Goal: Obtain resource: Download file/media

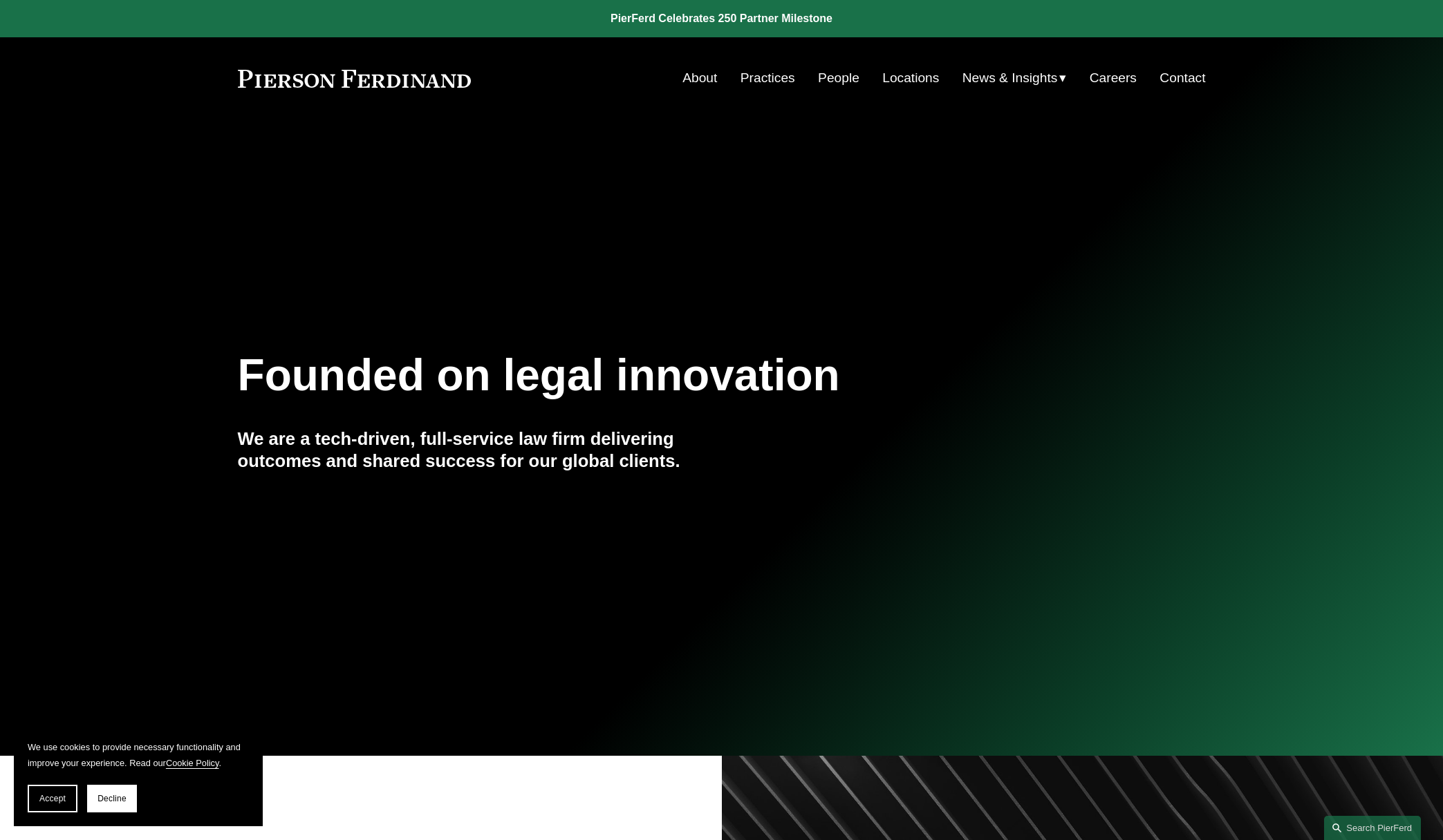
click at [0, 0] on span "Insights" at bounding box center [0, 0] width 0 height 0
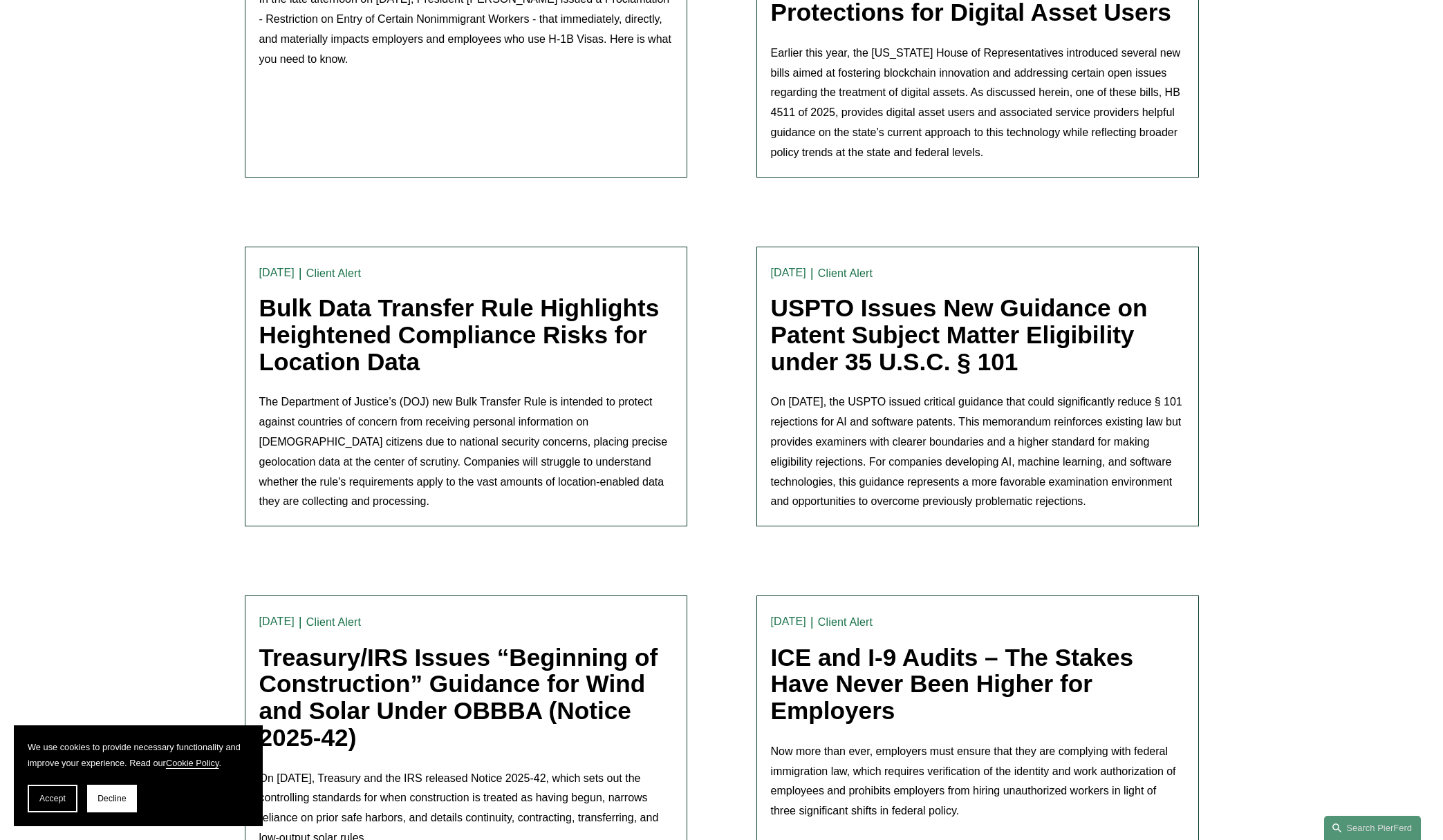
scroll to position [610, 0]
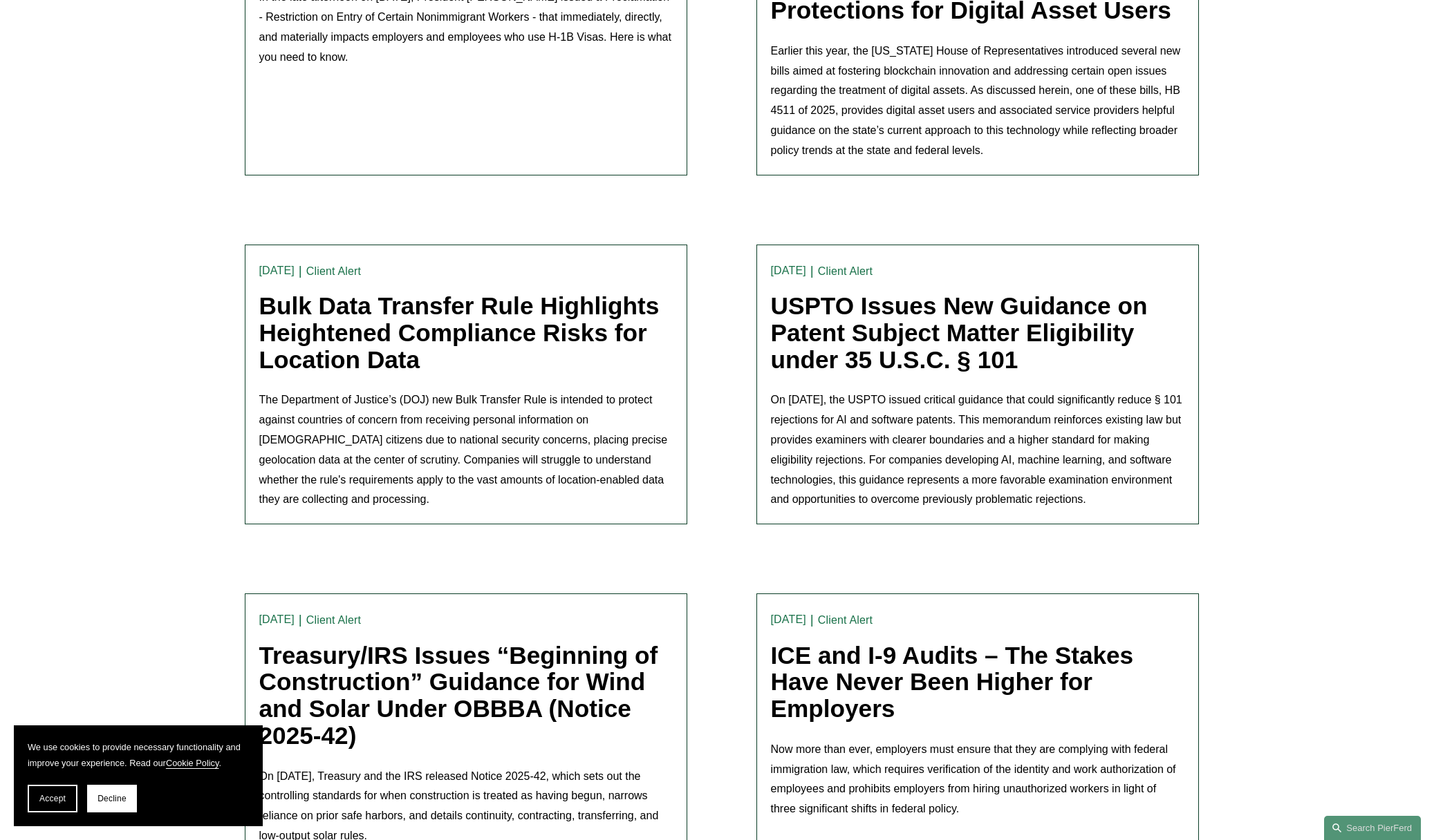
click at [847, 277] on link "Client Alert" at bounding box center [845, 270] width 54 height 12
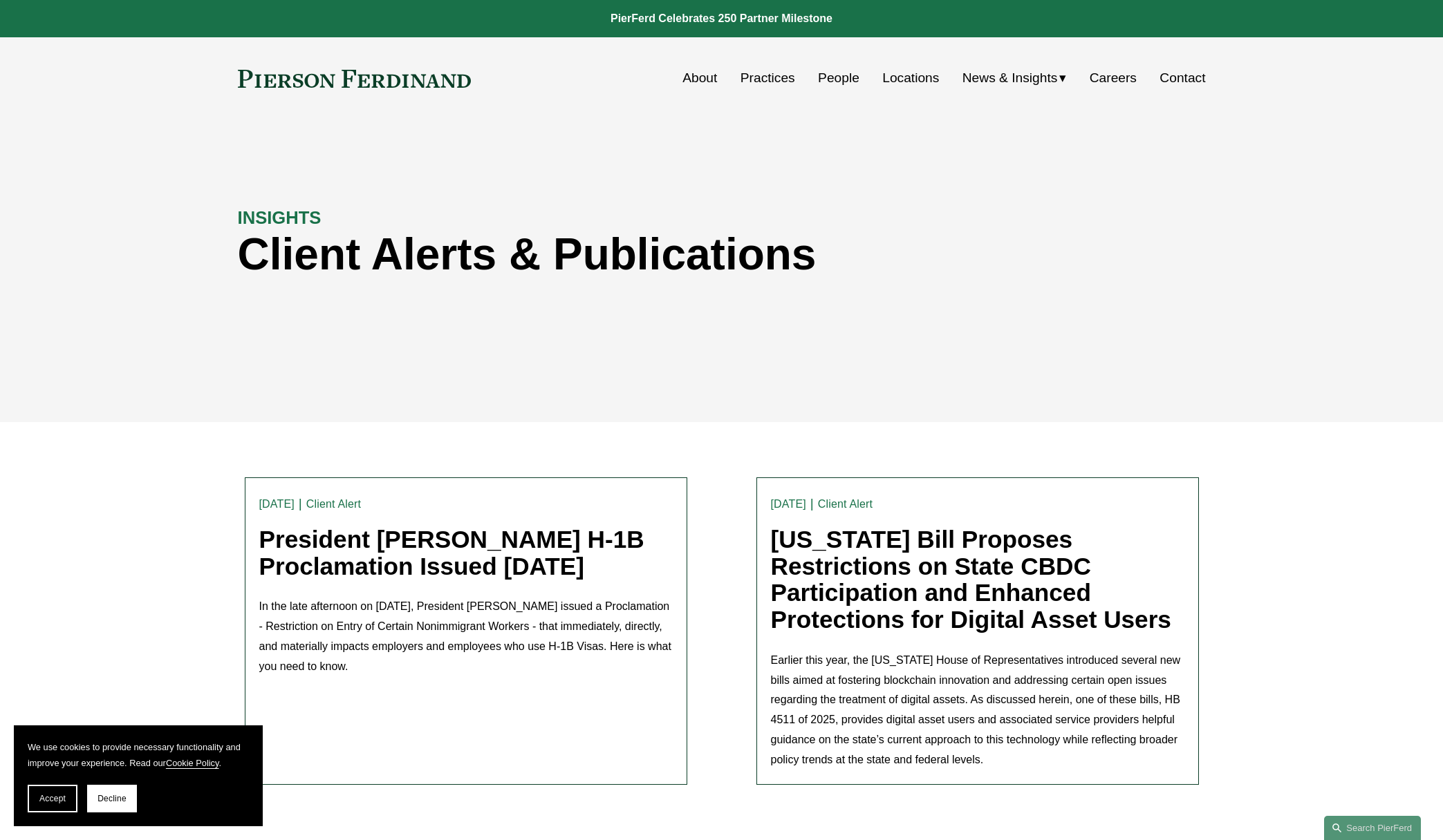
scroll to position [720, 0]
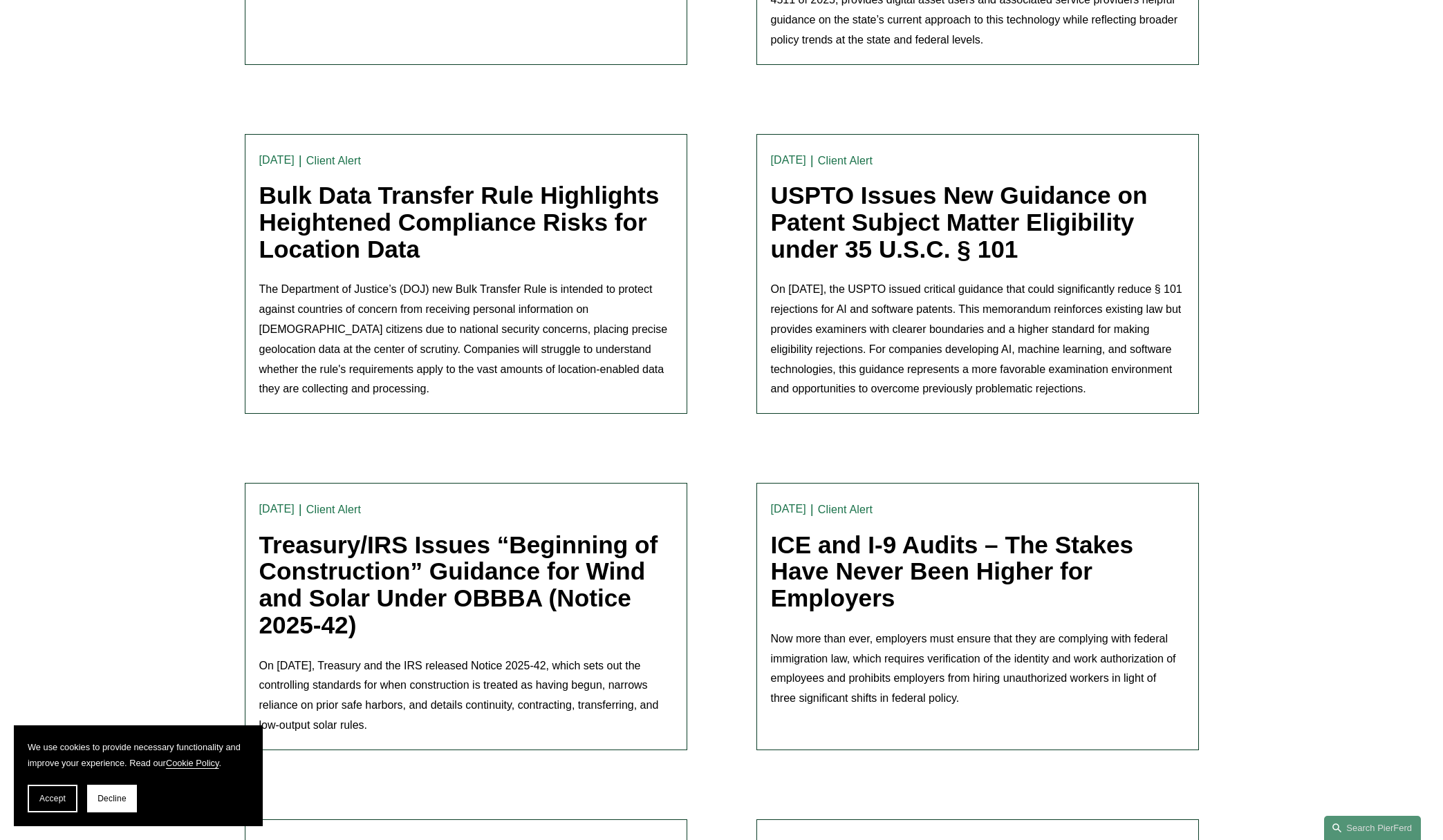
click at [825, 225] on link "USPTO Issues New Guidance on Patent Subject Matter Eligibility under 35 U.S.C. …" at bounding box center [959, 222] width 377 height 80
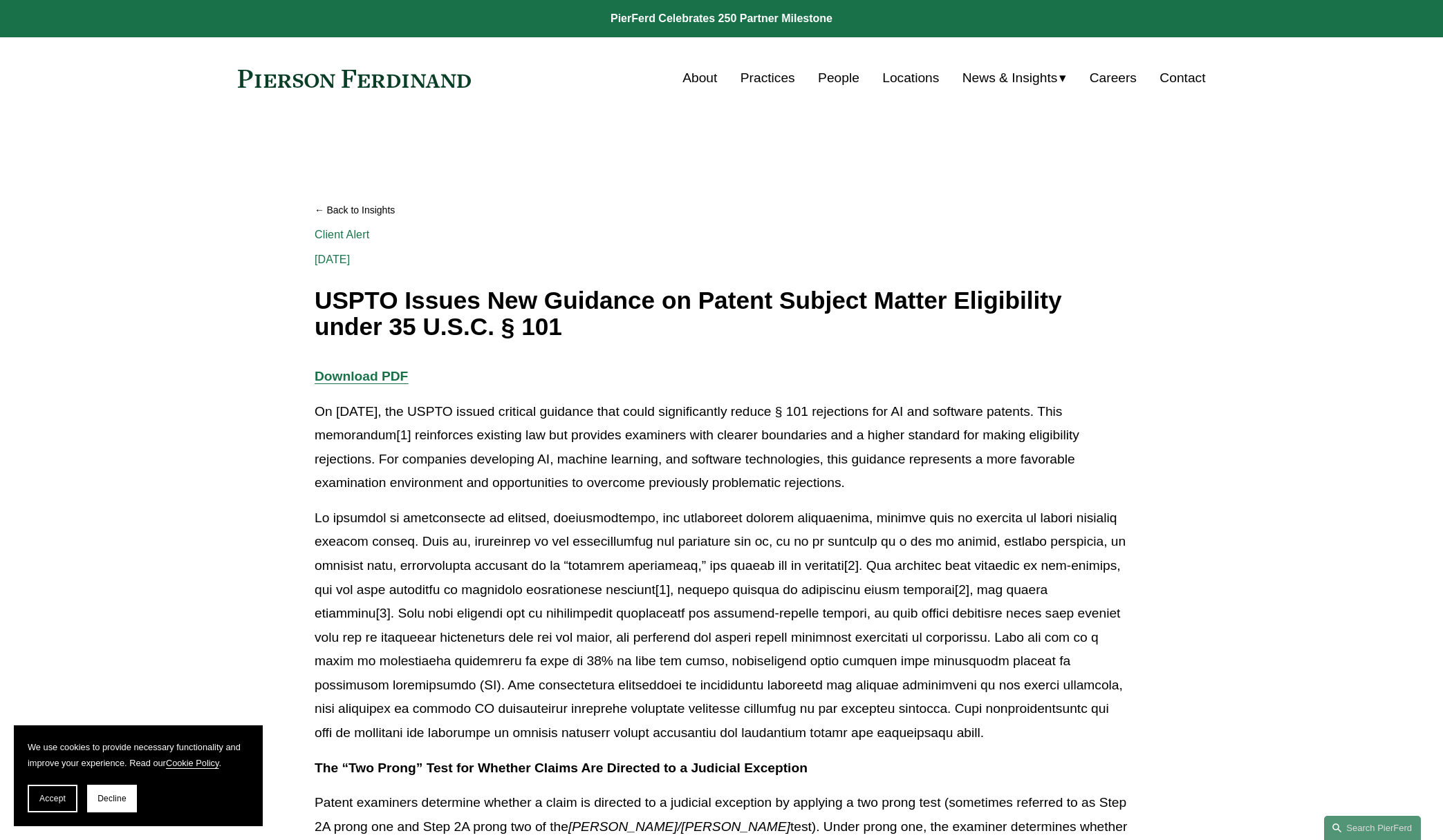
click at [361, 372] on strong "Download PDF" at bounding box center [361, 376] width 94 height 14
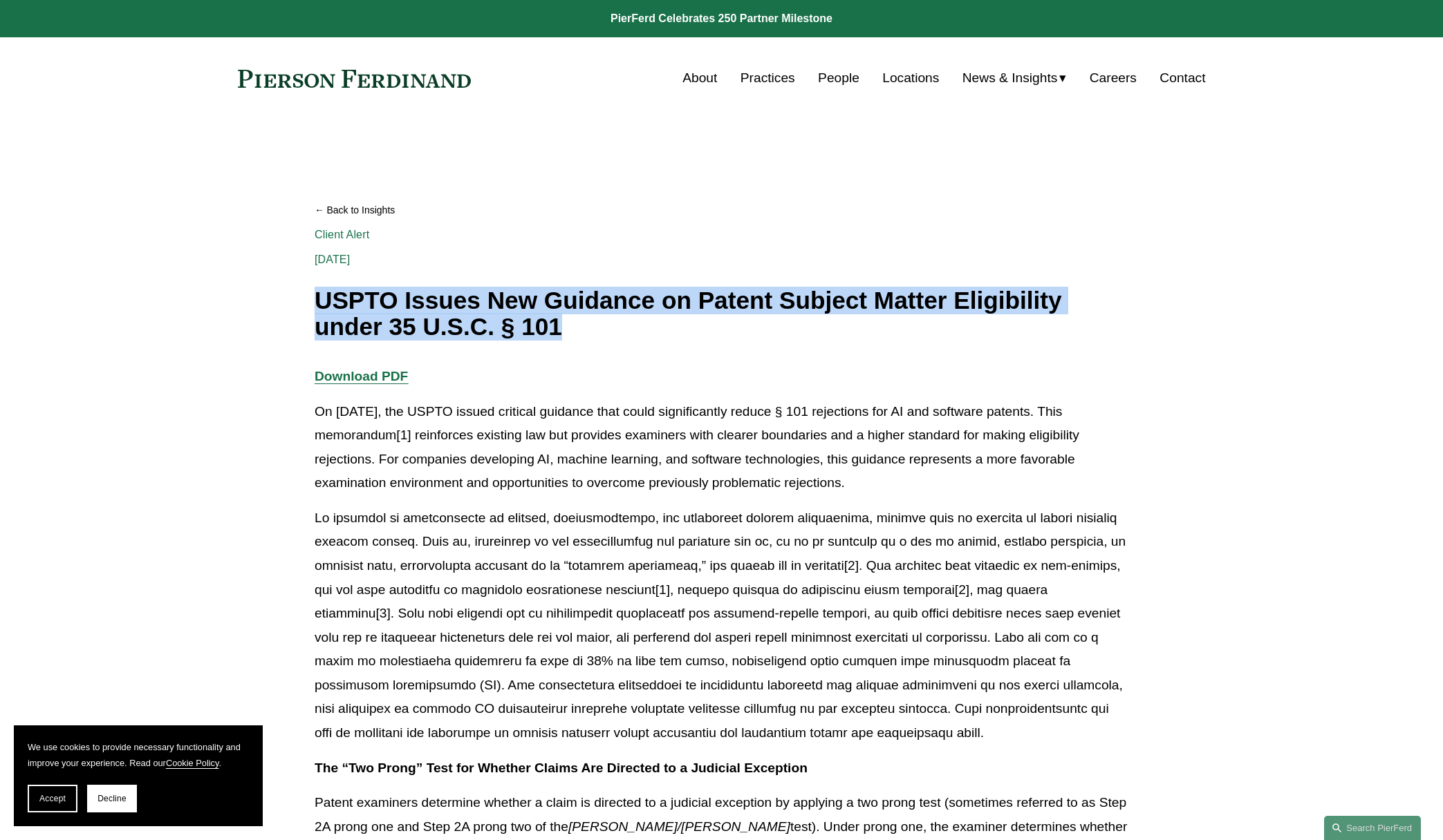
drag, startPoint x: 579, startPoint y: 326, endPoint x: 449, endPoint y: 347, distance: 131.7
copy h1 "USPTO Issues New Guidance on Patent Subject Matter Eligibility under 35 U.S.C. …"
